Goal: Task Accomplishment & Management: Manage account settings

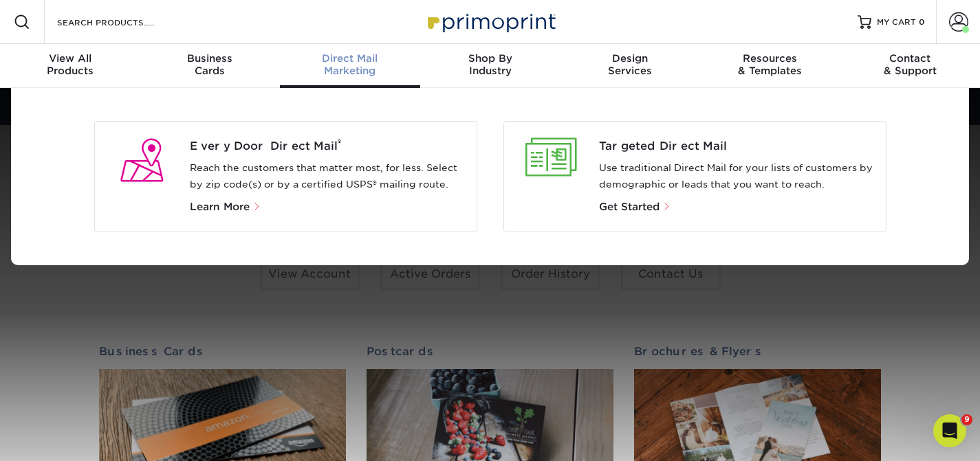
click at [364, 67] on div "Direct Mail Marketing" at bounding box center [350, 64] width 140 height 25
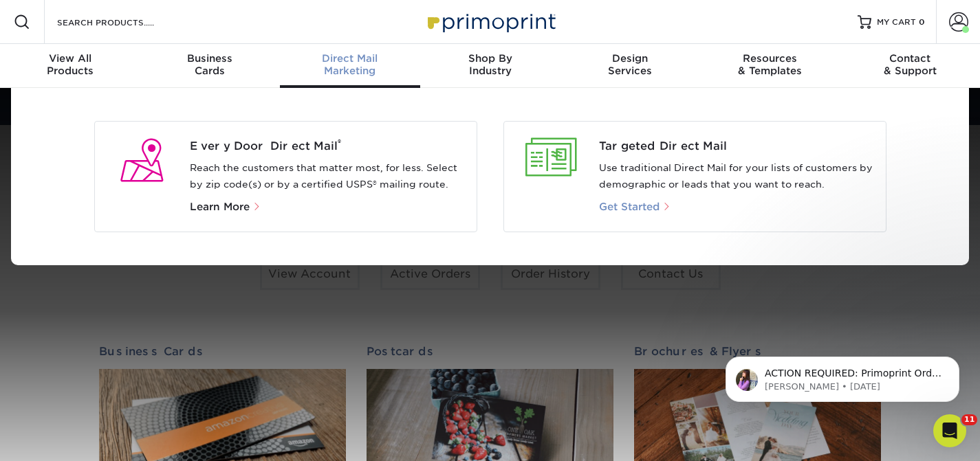
click at [650, 204] on span "Get Started" at bounding box center [629, 207] width 61 height 12
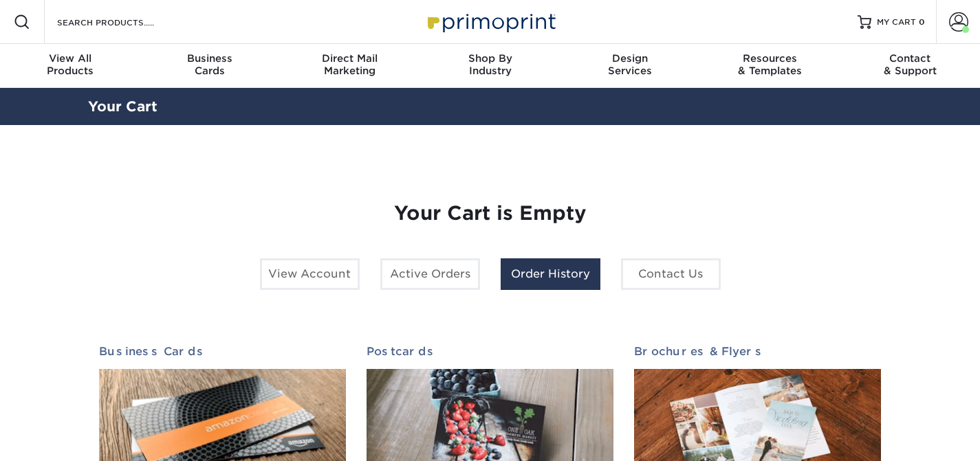
click at [547, 279] on link "Order History" at bounding box center [551, 275] width 100 height 32
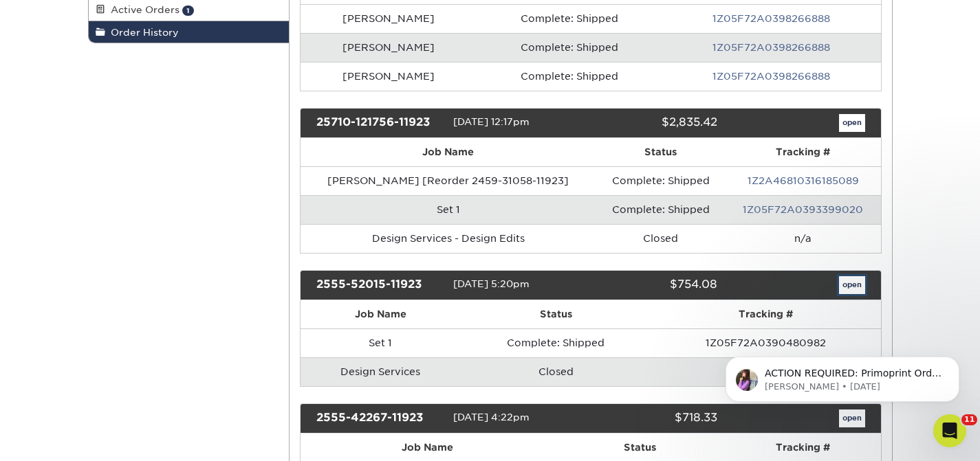
click at [849, 284] on link "open" at bounding box center [852, 285] width 26 height 18
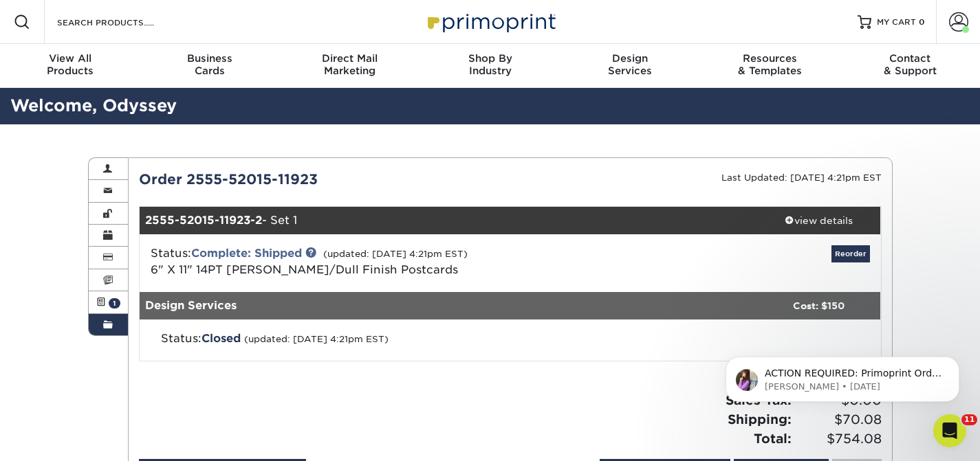
scroll to position [149, 0]
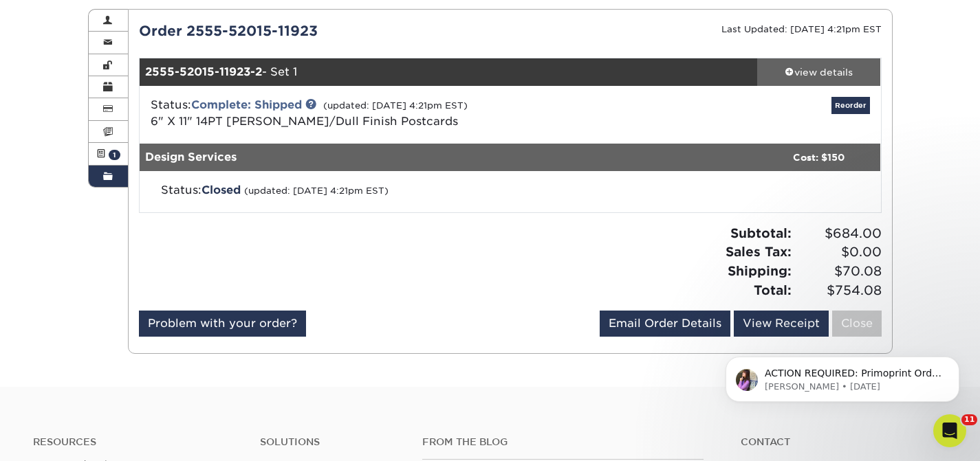
click at [818, 73] on div "view details" at bounding box center [819, 72] width 124 height 14
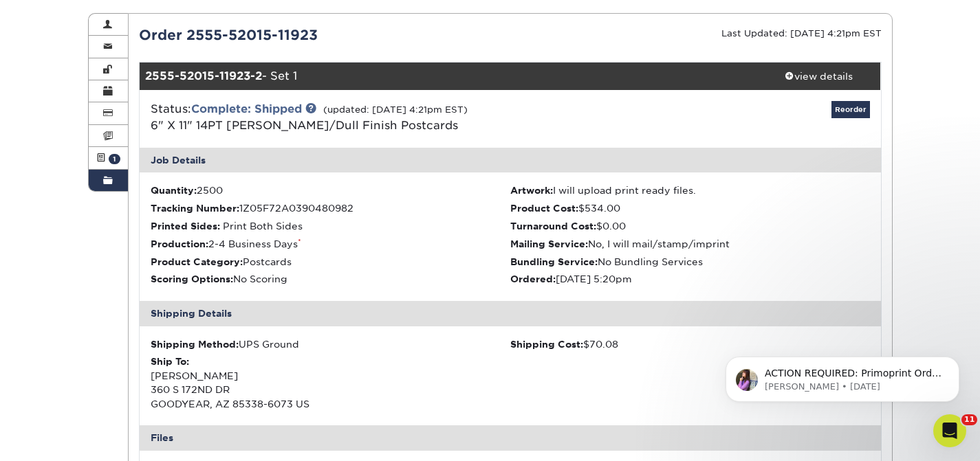
scroll to position [58, 0]
